Goal: Task Accomplishment & Management: Complete application form

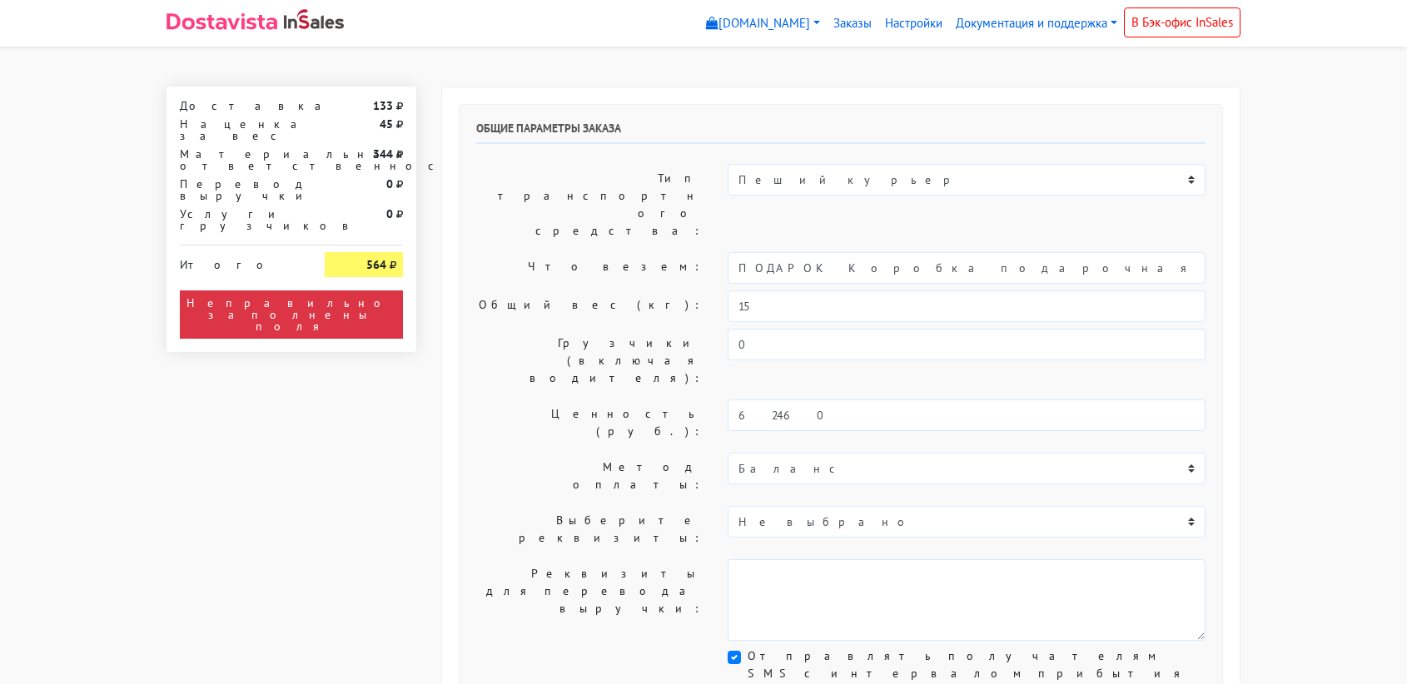
select select "11:00"
select select "21:00"
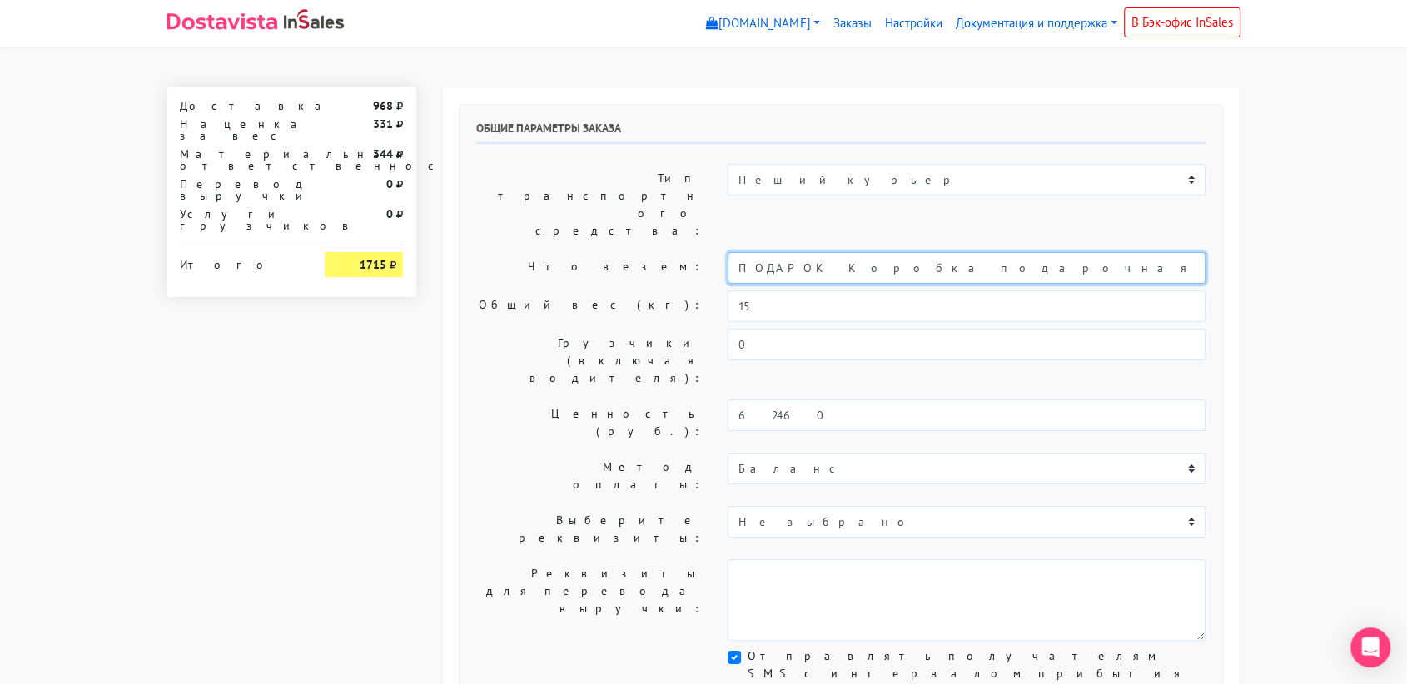
click at [846, 252] on input "ПОДАРОК Коробка подарочная оранжевая" at bounding box center [967, 268] width 478 height 32
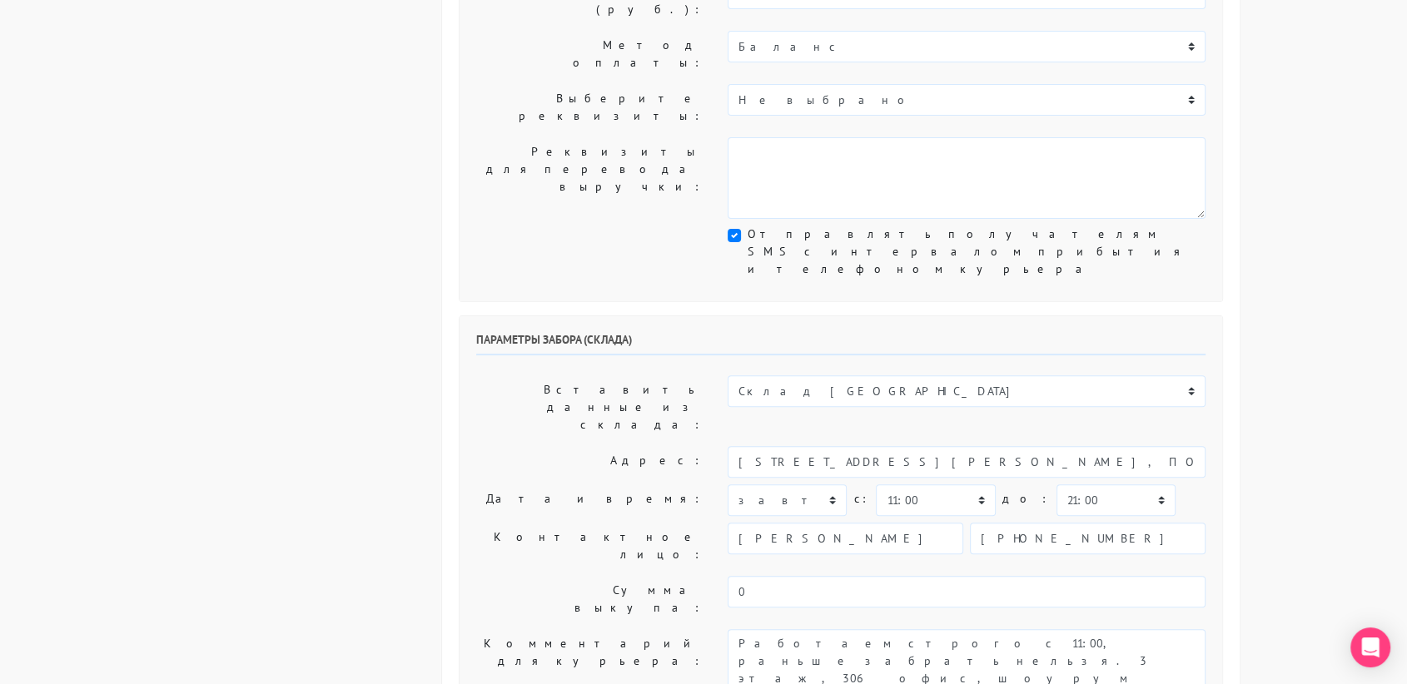
scroll to position [426, 0]
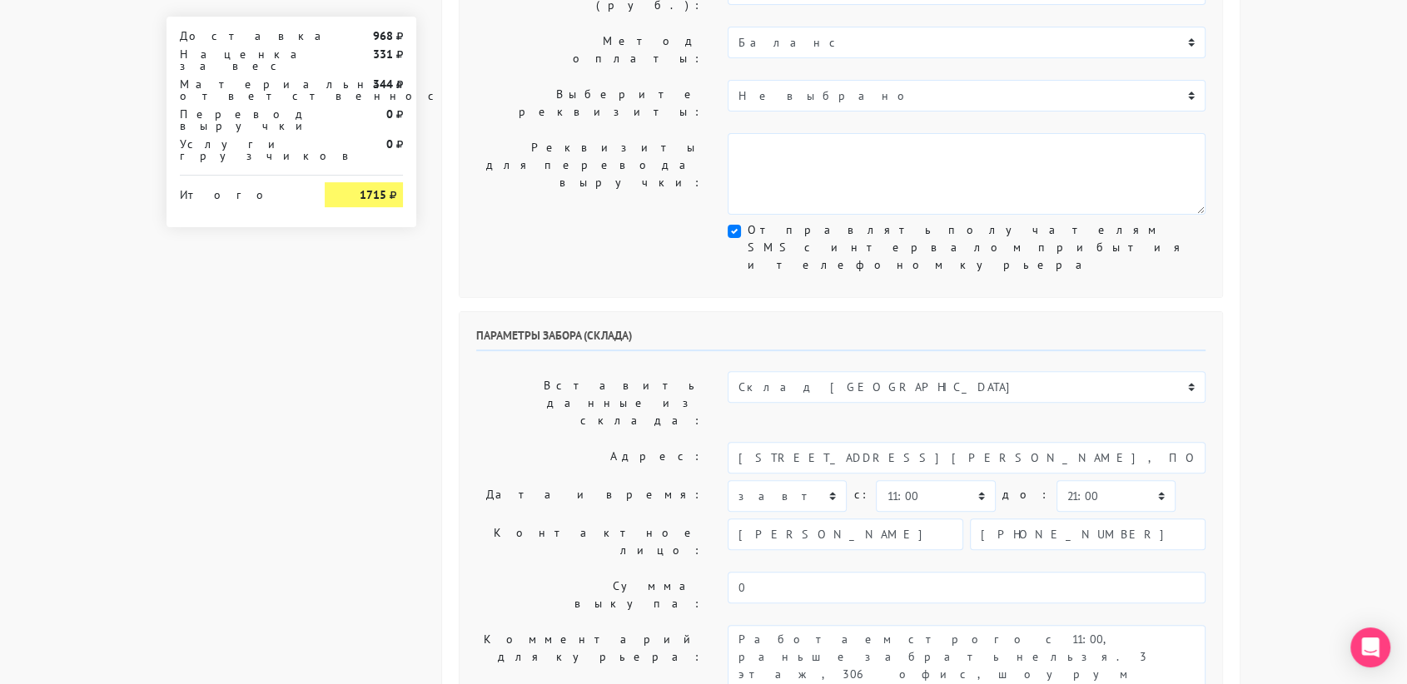
type input "украшения"
click at [830, 312] on div "Параметры забора (склада) Вставить данные из склада: Склад Москва Склад [GEOGRA…" at bounding box center [841, 521] width 763 height 418
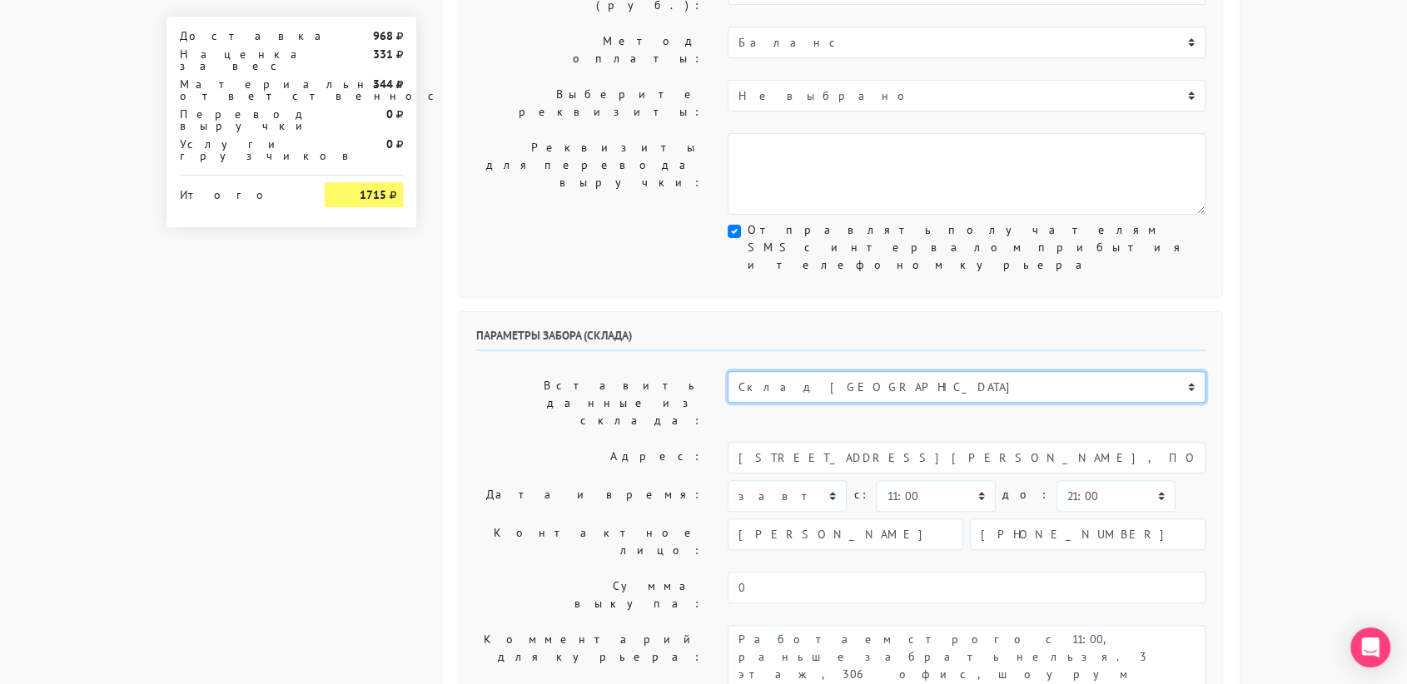
click at [825, 371] on select "Склад [GEOGRAPHIC_DATA] Склад [GEOGRAPHIC_DATA] [GEOGRAPHIC_DATA][PERSON_NAME] …" at bounding box center [967, 387] width 478 height 32
select select "1019"
click at [728, 371] on select "Склад [GEOGRAPHIC_DATA] Склад [GEOGRAPHIC_DATA] [GEOGRAPHIC_DATA][PERSON_NAME] …" at bounding box center [967, 387] width 478 height 32
type input "[STREET_ADDRESS][PERSON_NAME]"
type input "89251806702"
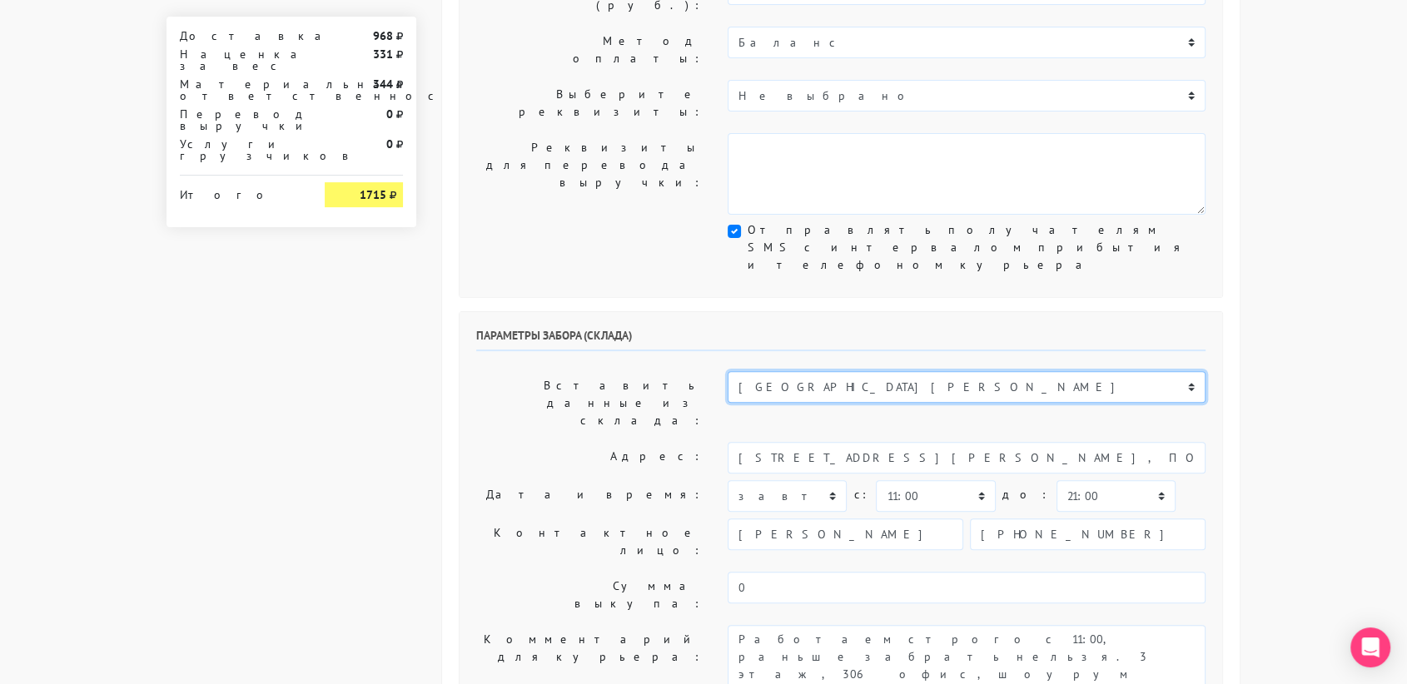
type textarea "Магазин серебряных украшений SBLESKOM (вход со стороны [GEOGRAPHIC_DATA])"
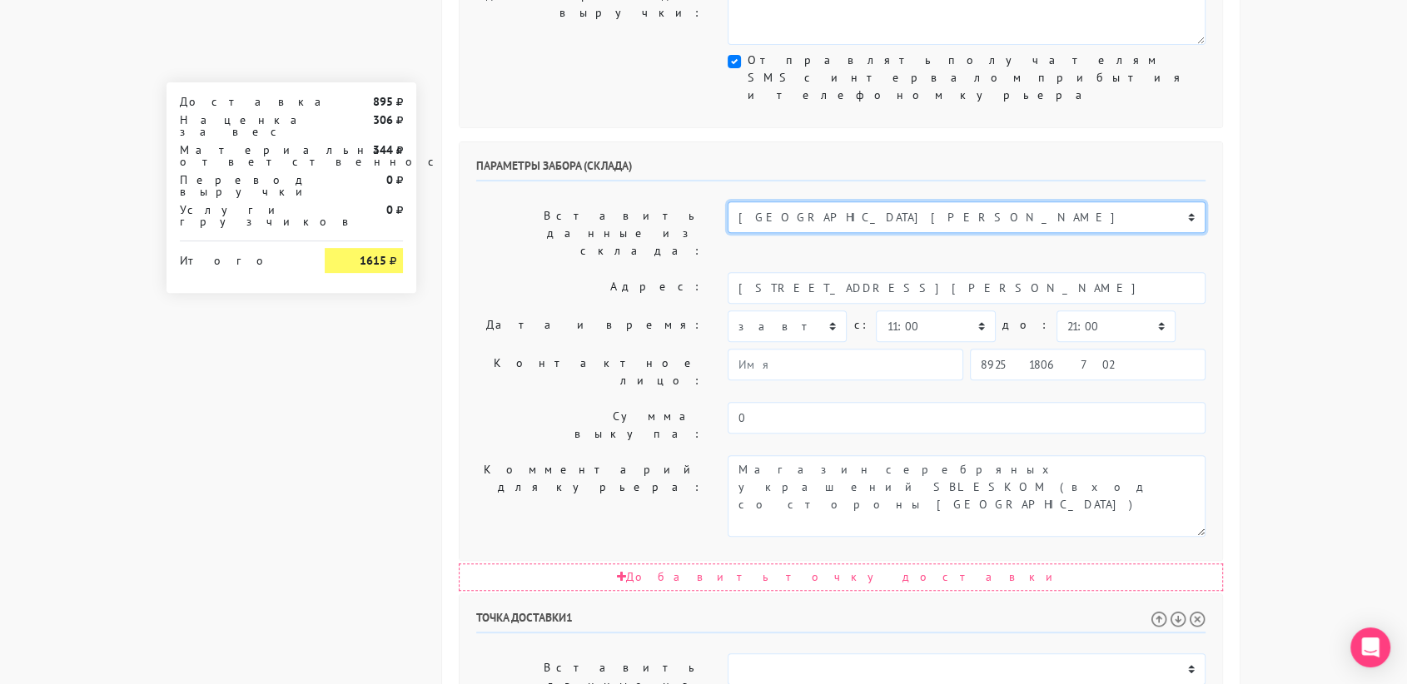
scroll to position [506, 0]
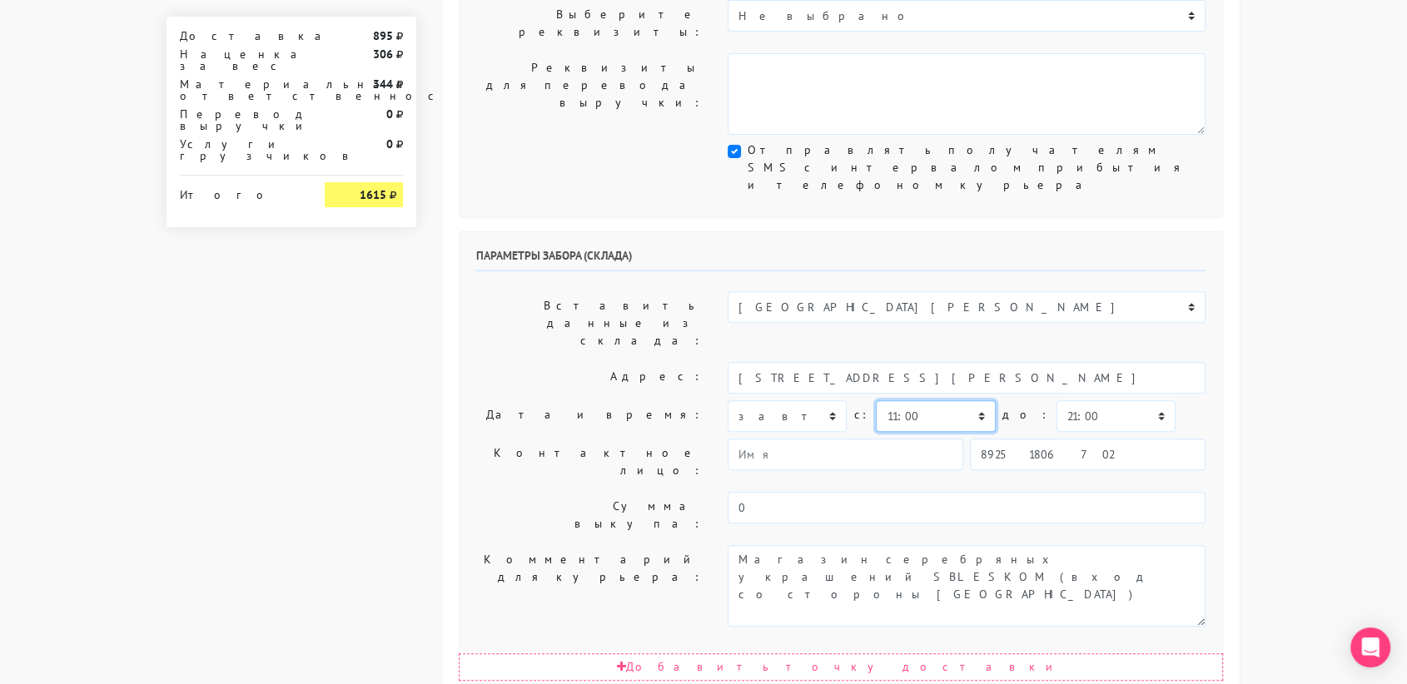
click at [934, 400] on select "00:00 00:30 01:00 01:30 02:00 02:30 03:00 03:30 04:00 04:30 05:00 05:30 06:00 0…" at bounding box center [935, 416] width 119 height 32
select select "17:00"
click at [876, 400] on select "00:00 00:30 01:00 01:30 02:00 02:30 03:00 03:30 04:00 04:30 05:00 05:30 06:00 0…" at bounding box center [935, 416] width 119 height 32
click at [1097, 400] on select "00:00 00:30 01:00 01:30 02:00 02:30 03:00 03:30 04:00 04:30 05:00 05:30 06:00 0…" at bounding box center [1115, 416] width 119 height 32
select select "17:30"
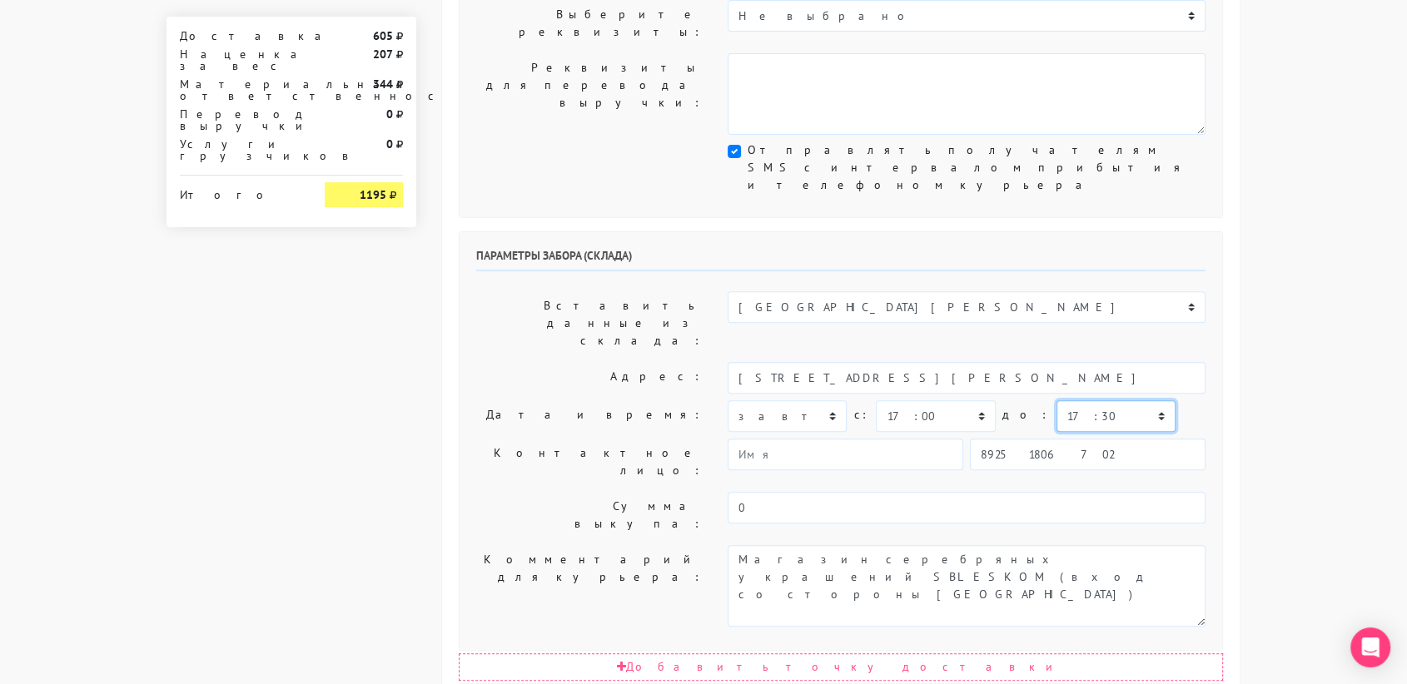
click at [1056, 400] on select "00:00 00:30 01:00 01:30 02:00 02:30 03:00 03:30 04:00 04:30 05:00 05:30 06:00 0…" at bounding box center [1115, 416] width 119 height 32
click at [1082, 439] on input "89251806702" at bounding box center [1088, 455] width 236 height 32
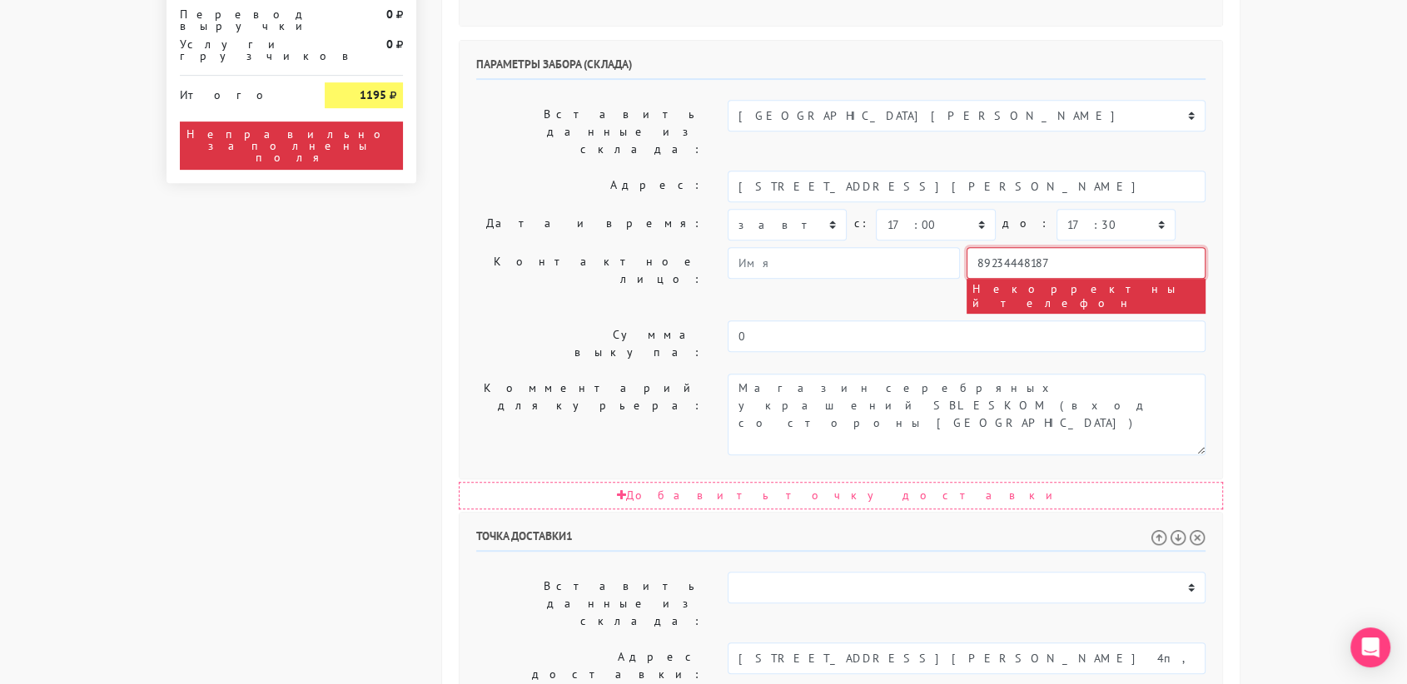
scroll to position [702, 0]
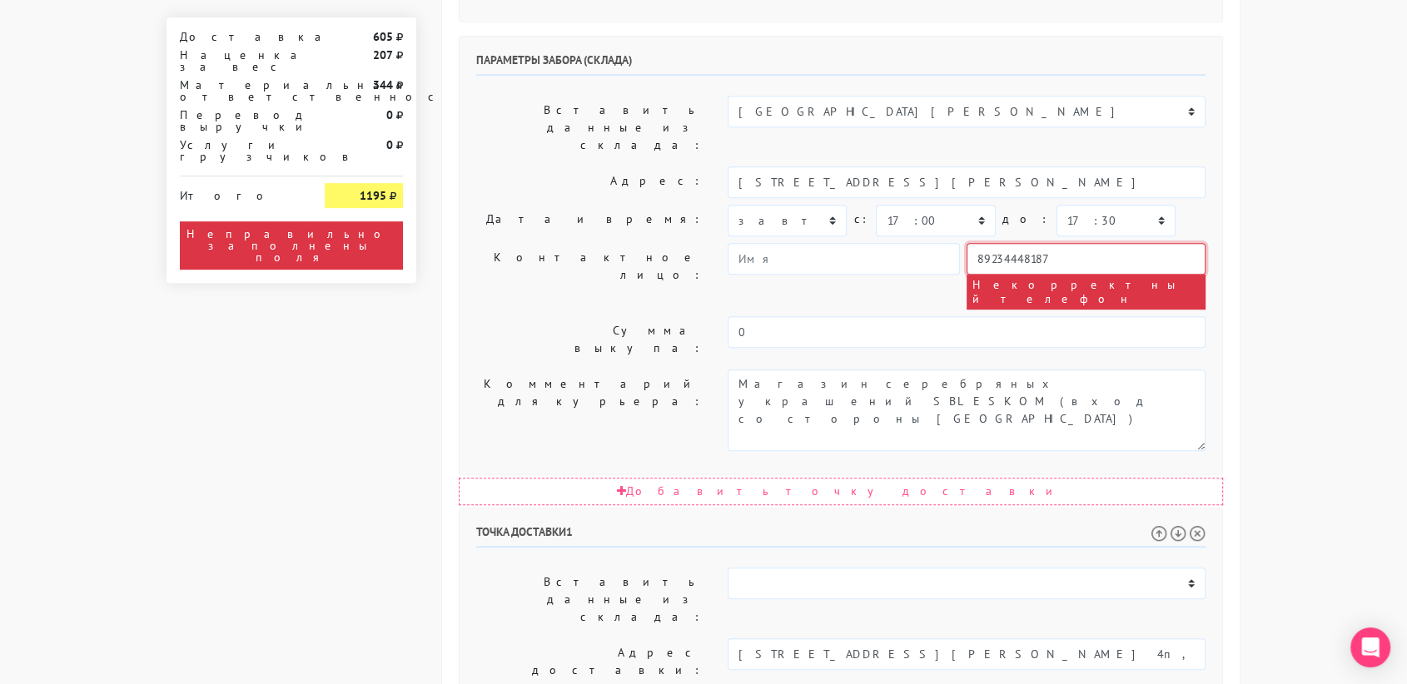
type input "89234448187"
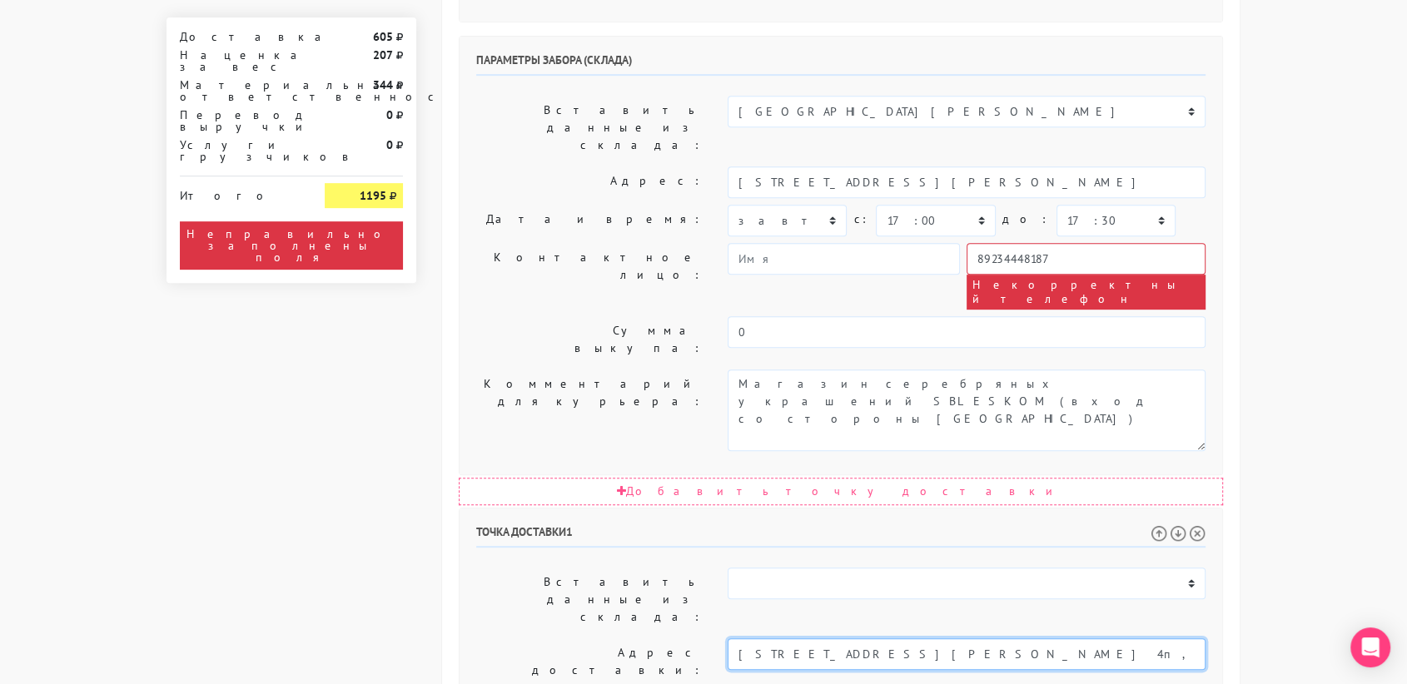
click at [934, 639] on input "[STREET_ADDRESS][PERSON_NAME] 4п, 5э" at bounding box center [967, 655] width 478 height 32
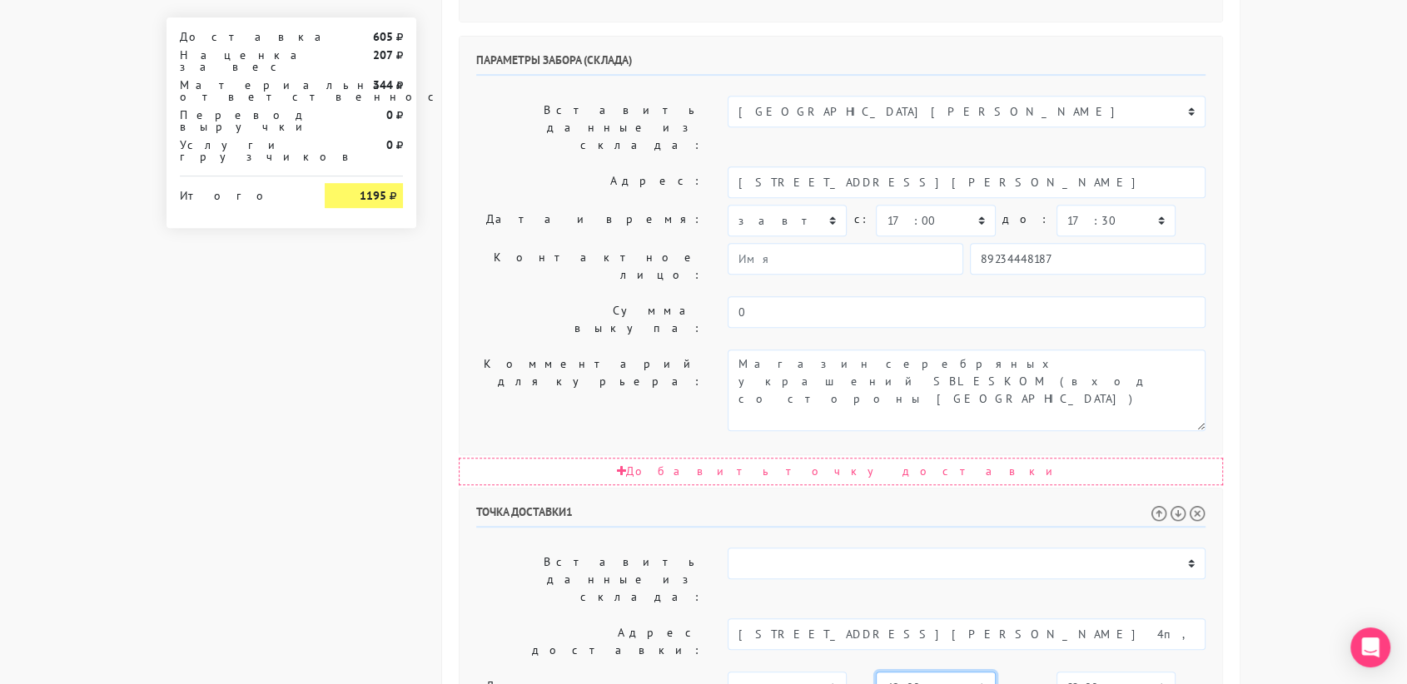
click at [928, 672] on select "00:00 00:30 01:00 01:30 02:00 02:30 03:00 03:30 04:00 04:30 05:00 05:30 06:00 0…" at bounding box center [935, 688] width 119 height 32
click at [876, 672] on select "00:00 00:30 01:00 01:30 02:00 02:30 03:00 03:30 04:00 04:30 05:00 05:30 06:00 0…" at bounding box center [935, 688] width 119 height 32
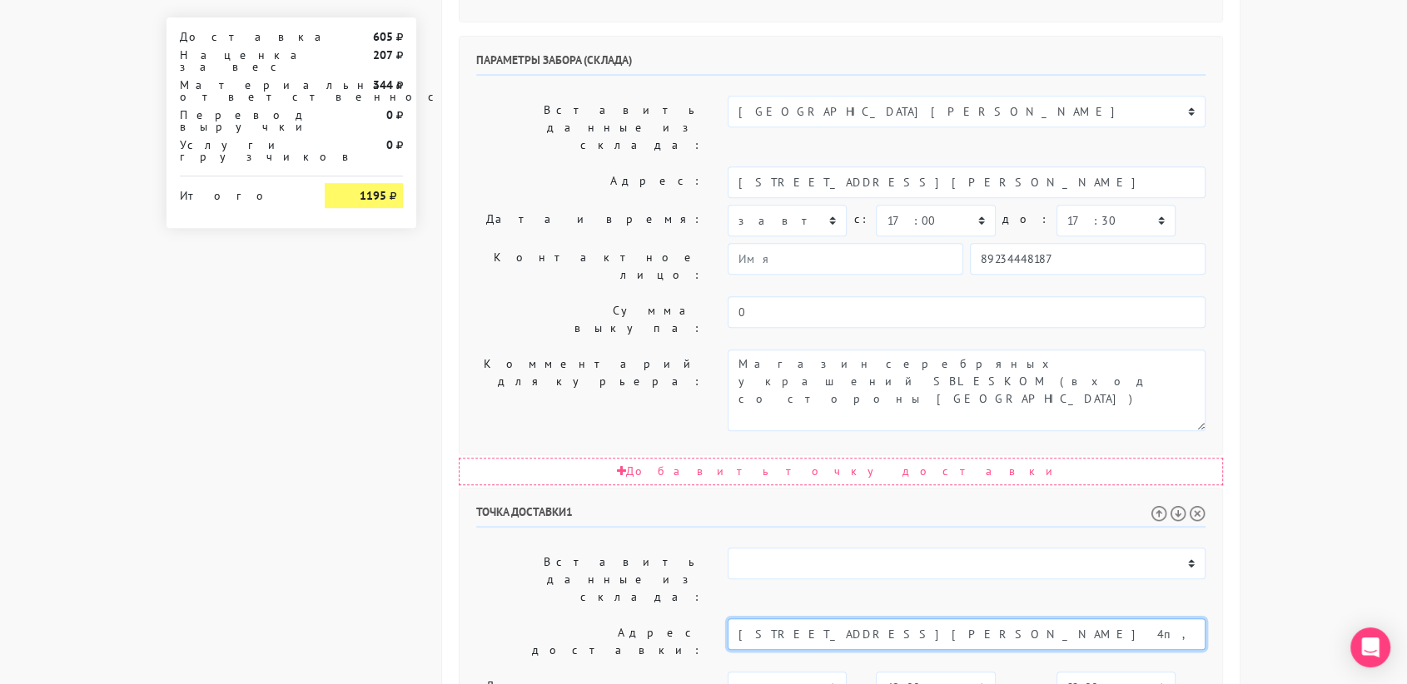
click at [937, 619] on input "[STREET_ADDRESS][PERSON_NAME] 4п, 5э" at bounding box center [967, 635] width 478 height 32
drag, startPoint x: 937, startPoint y: 375, endPoint x: 859, endPoint y: 373, distance: 77.4
click at [859, 619] on input "[STREET_ADDRESS][PERSON_NAME] 4п, 5э" at bounding box center [967, 635] width 478 height 32
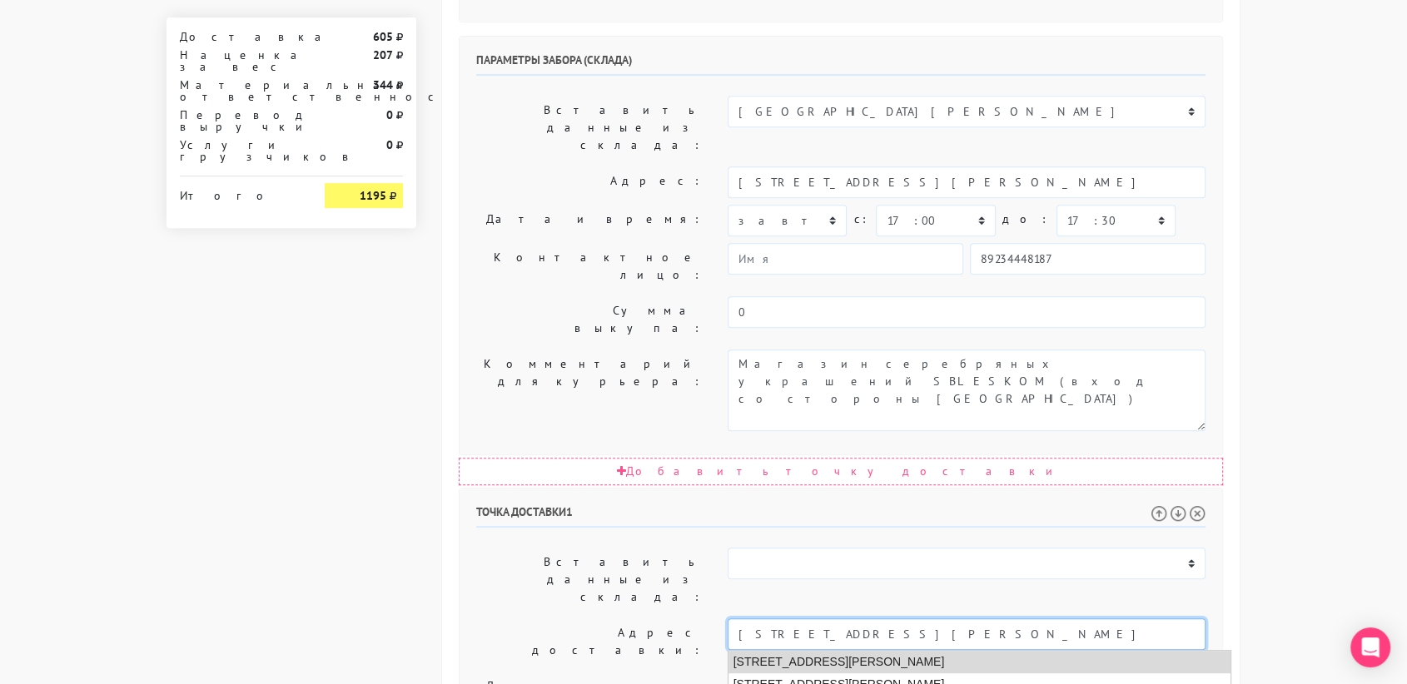
click at [858, 651] on li "[STREET_ADDRESS][PERSON_NAME]" at bounding box center [979, 662] width 503 height 22
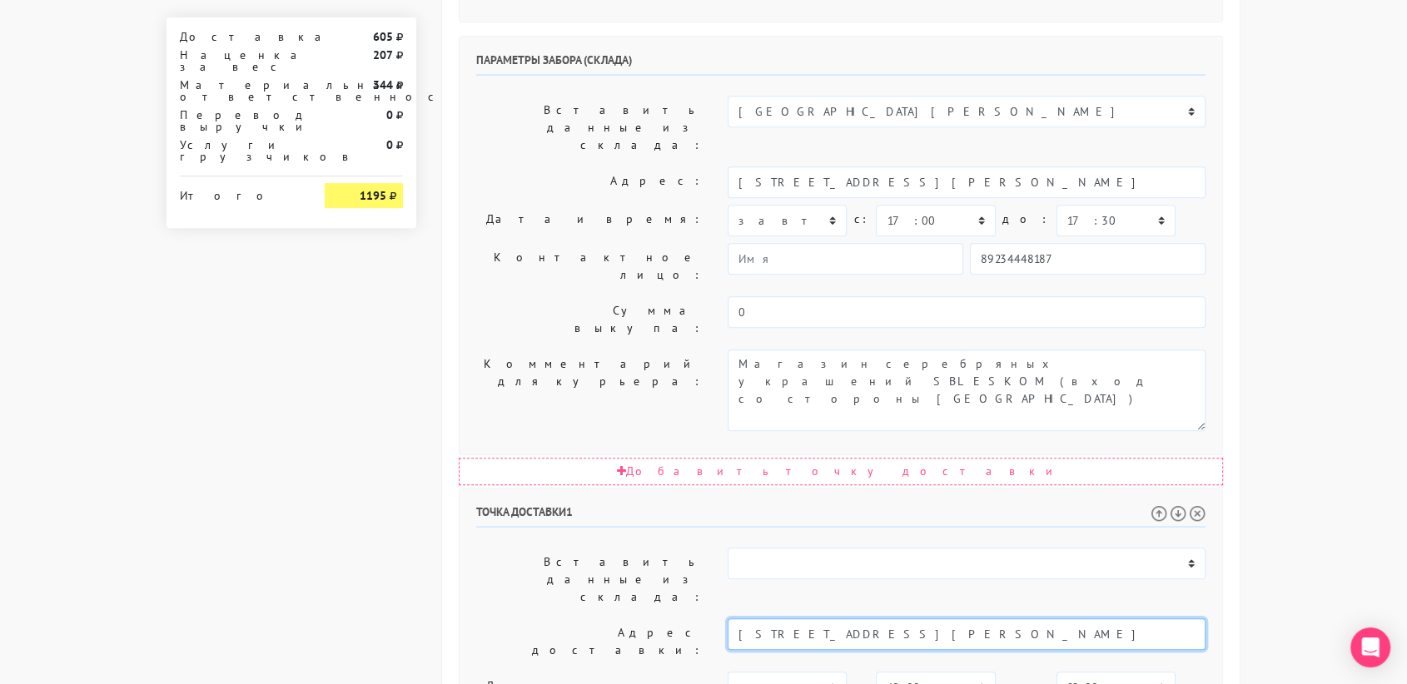
type input "[STREET_ADDRESS][PERSON_NAME]"
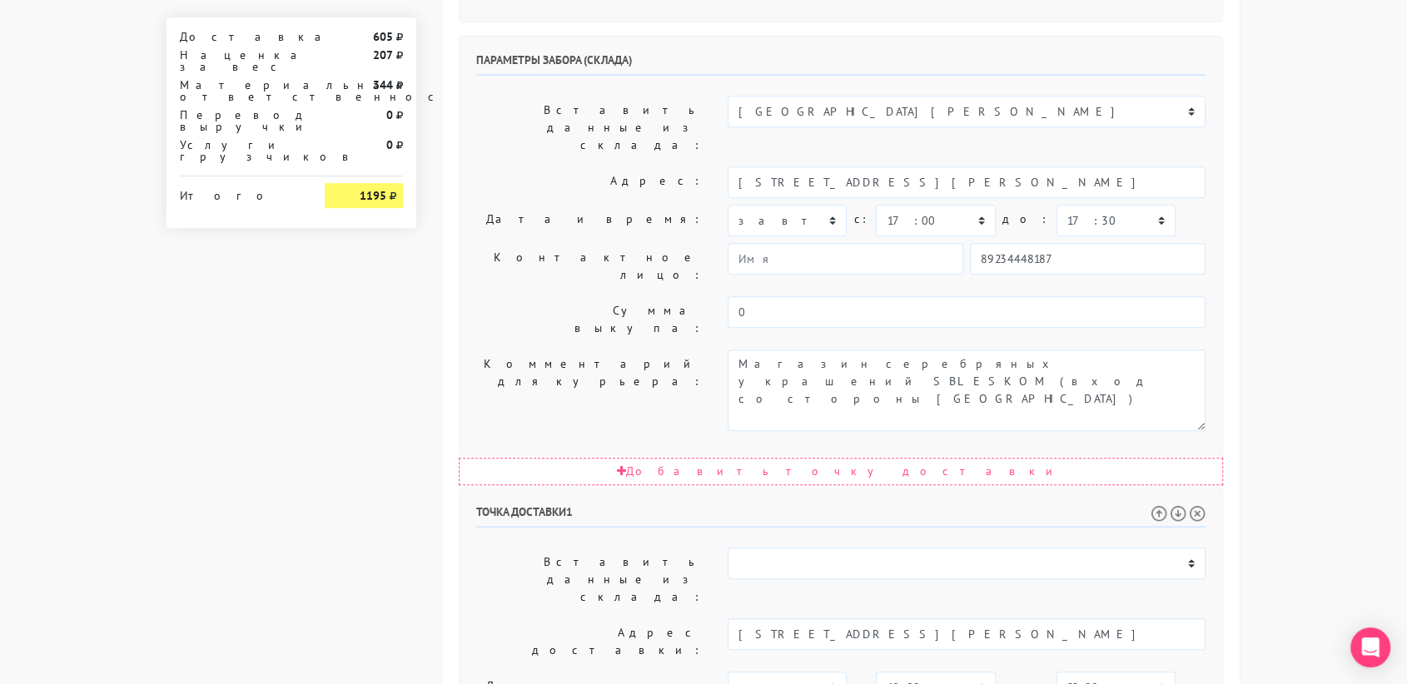
paste textarea "193. 4п, 5э"
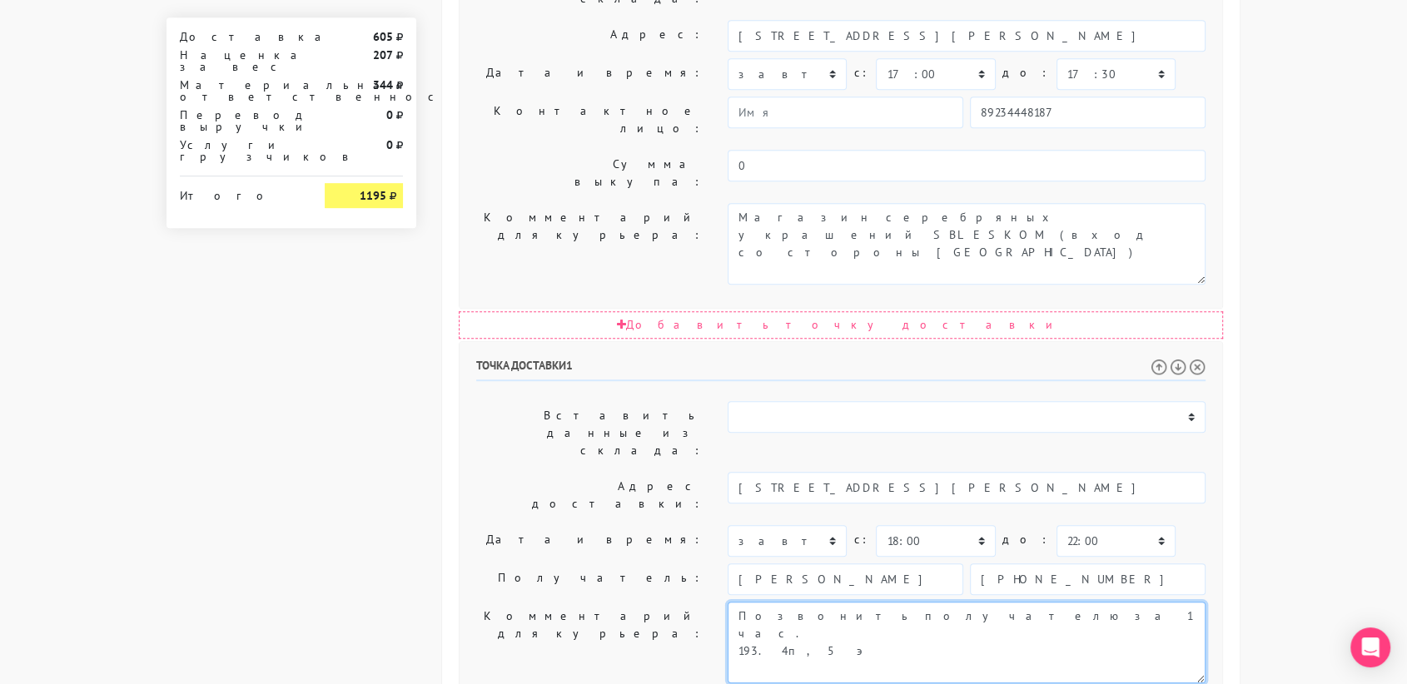
type textarea "Позвонить получателю за 1 час. 193. 4п, 5э"
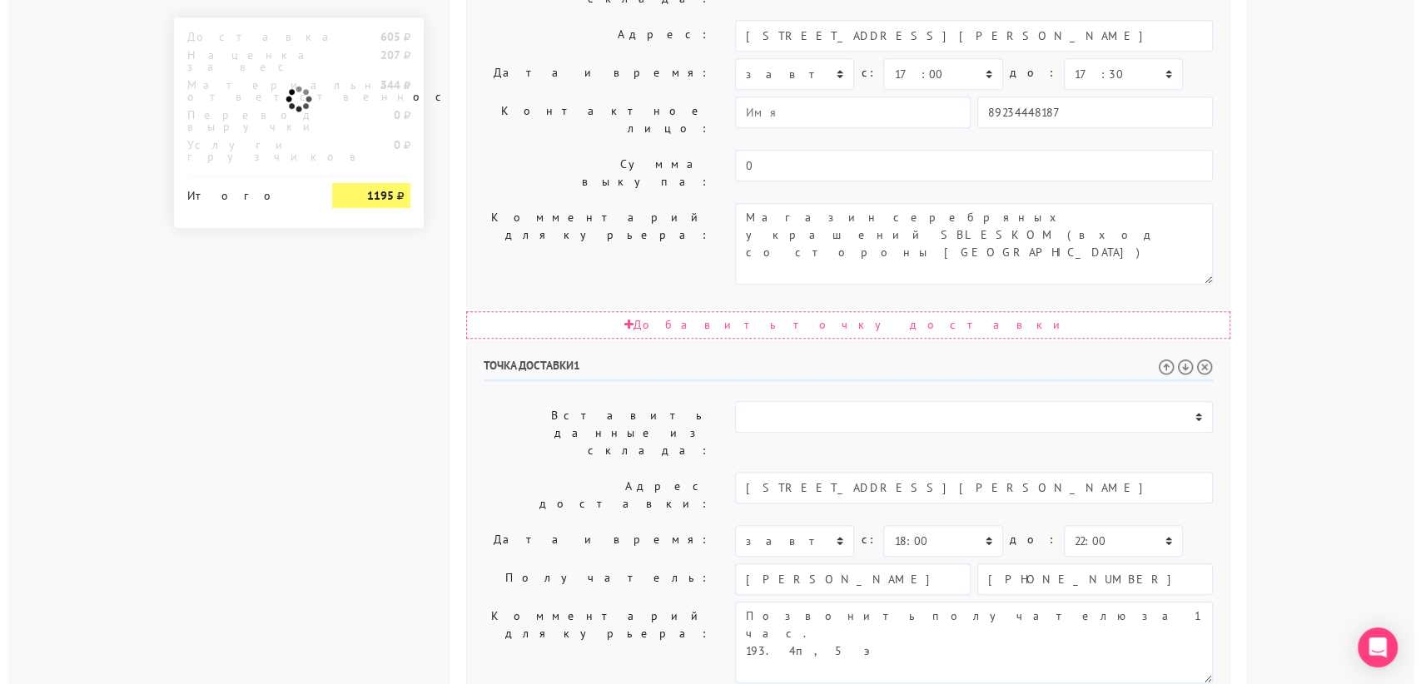
scroll to position [0, 0]
